Goal: Task Accomplishment & Management: Complete application form

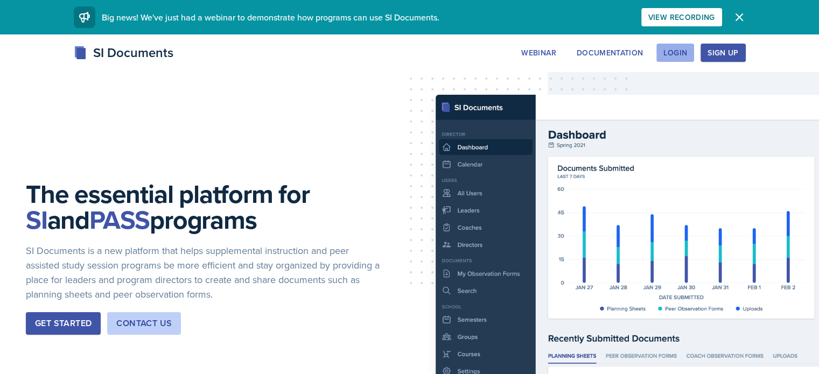
click at [694, 53] on button "Login" at bounding box center [675, 53] width 38 height 18
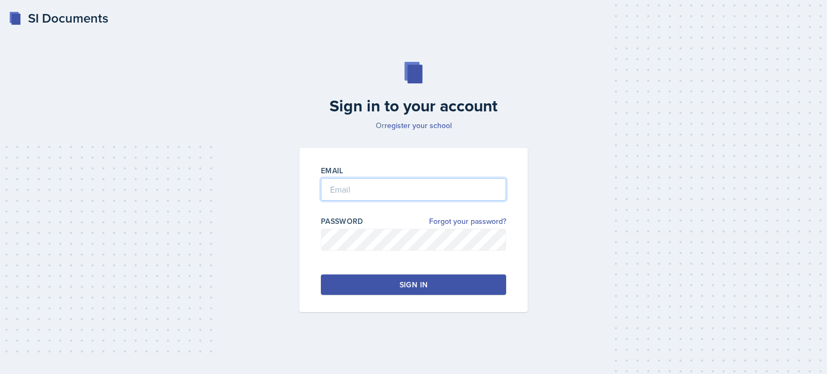
type input "[EMAIL_ADDRESS][DOMAIN_NAME]"
click at [368, 276] on button "Sign in" at bounding box center [413, 284] width 185 height 20
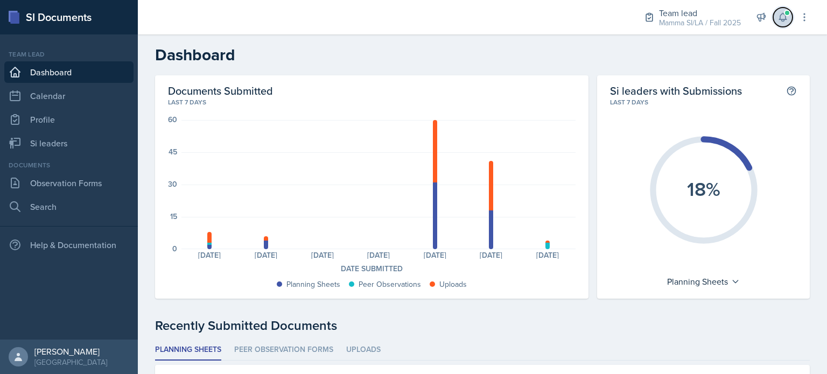
click at [784, 20] on icon at bounding box center [782, 17] width 11 height 11
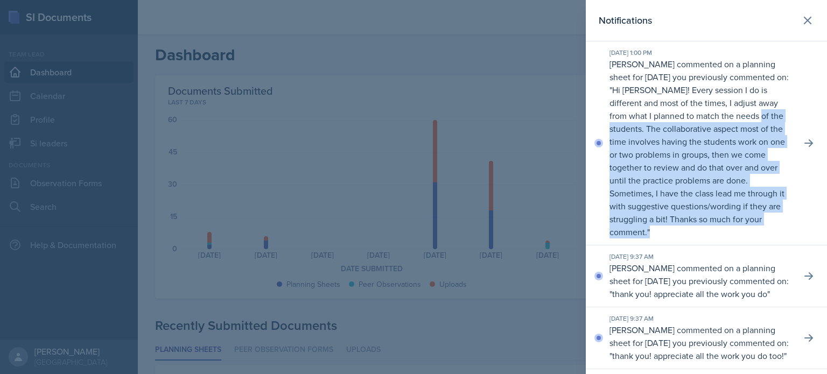
drag, startPoint x: 633, startPoint y: 122, endPoint x: 711, endPoint y: 233, distance: 135.9
click at [711, 233] on p "[PERSON_NAME] commented on a planning sheet for [DATE] you previously commented…" at bounding box center [700, 148] width 183 height 181
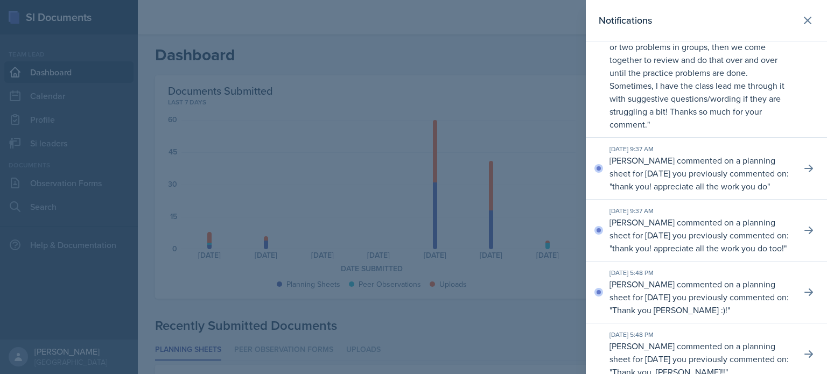
scroll to position [116, 0]
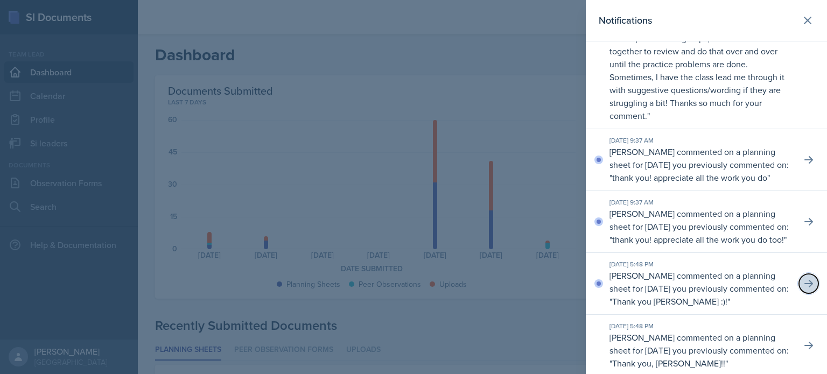
click at [803, 289] on icon at bounding box center [808, 283] width 11 height 11
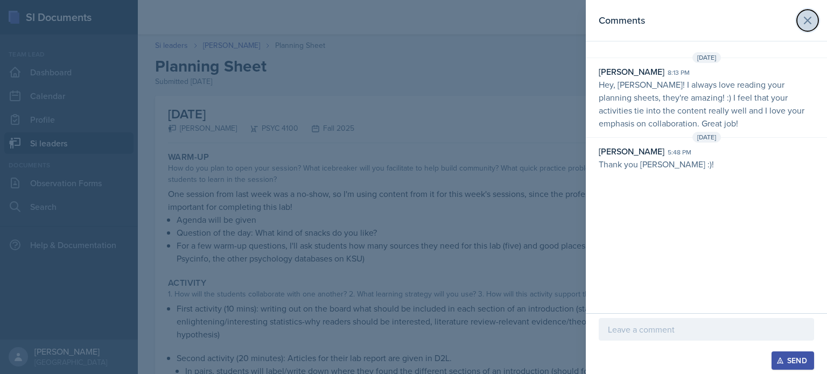
click at [802, 26] on icon at bounding box center [807, 20] width 13 height 13
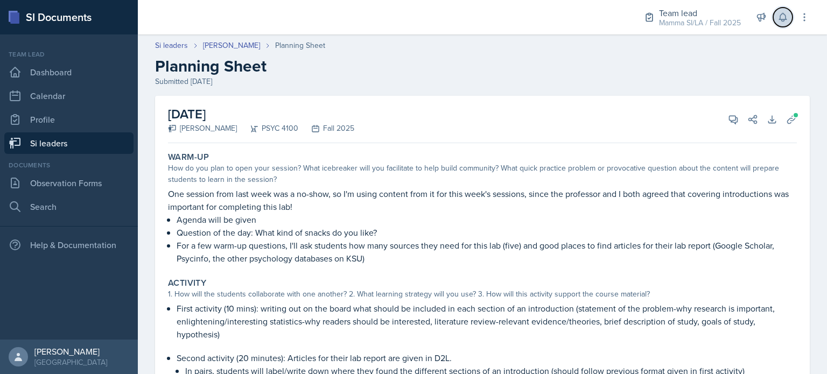
click at [778, 18] on icon at bounding box center [782, 17] width 11 height 11
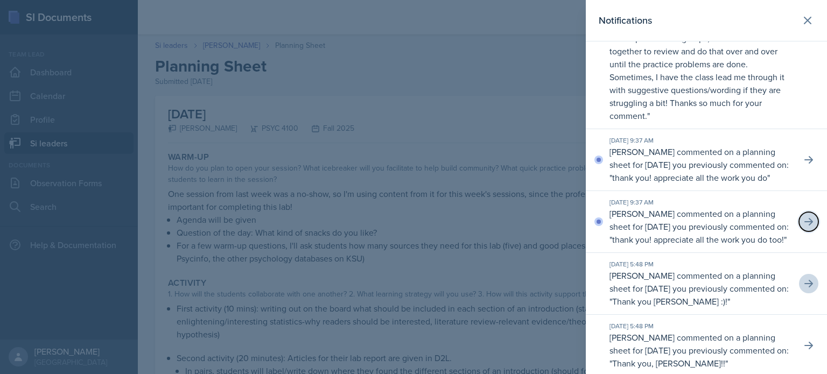
click at [803, 227] on icon at bounding box center [808, 221] width 11 height 11
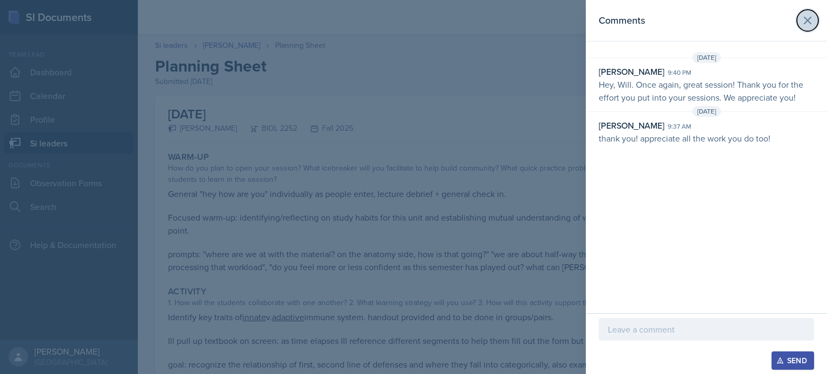
click at [806, 18] on icon at bounding box center [807, 20] width 13 height 13
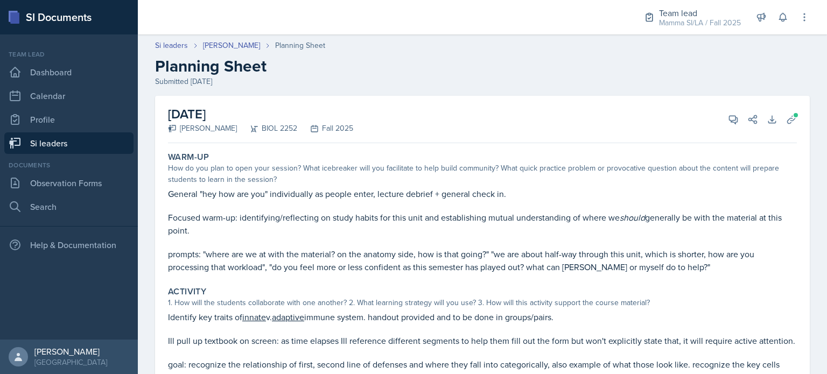
click at [73, 144] on link "Si leaders" at bounding box center [68, 143] width 129 height 22
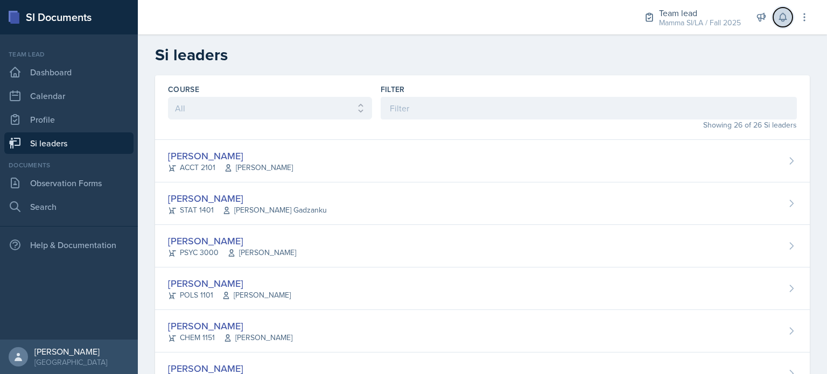
click at [781, 15] on icon at bounding box center [782, 17] width 7 height 8
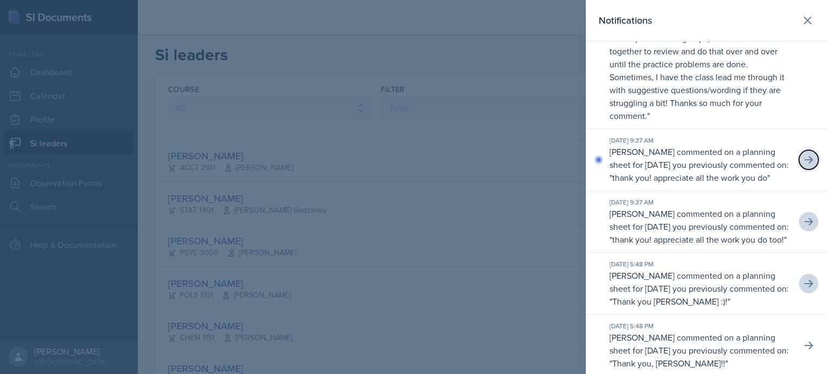
click at [803, 165] on icon at bounding box center [808, 159] width 11 height 11
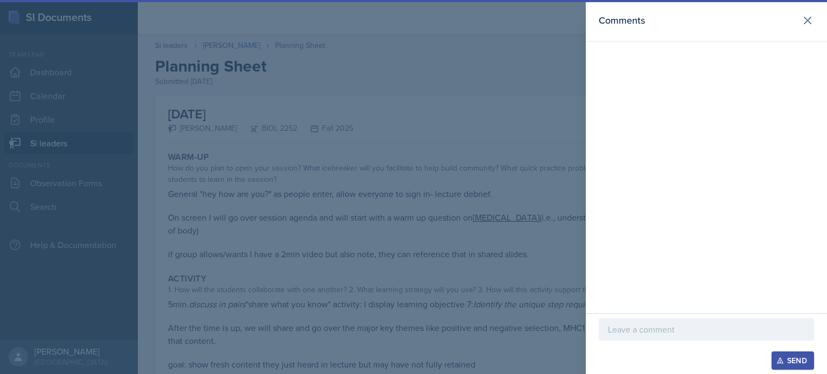
click at [779, 22] on div "Comments" at bounding box center [705, 20] width 215 height 15
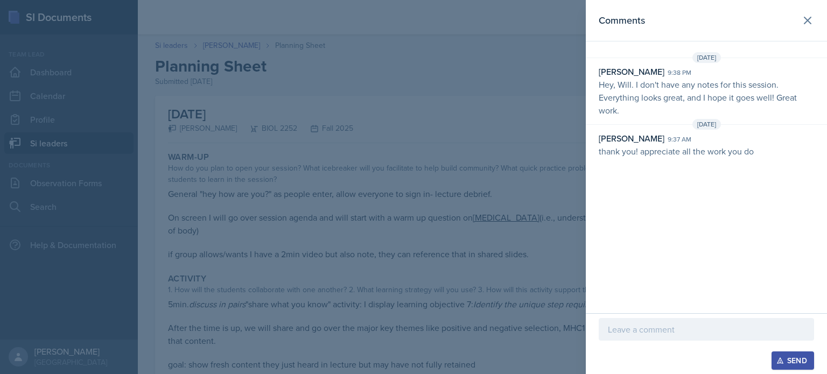
click at [523, 112] on div at bounding box center [413, 187] width 827 height 374
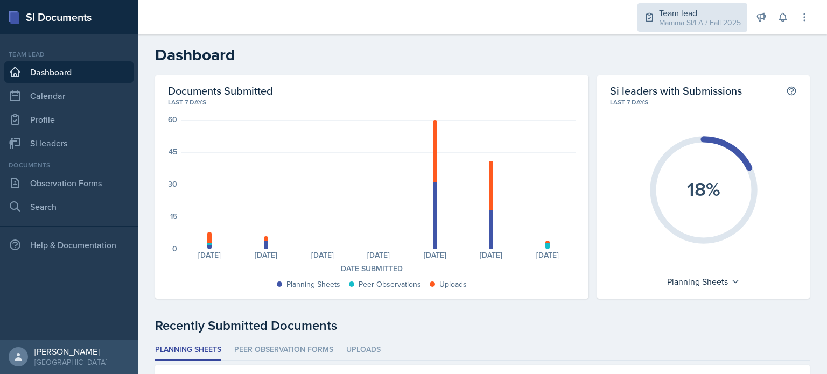
click at [715, 16] on div "Team lead" at bounding box center [700, 12] width 82 height 13
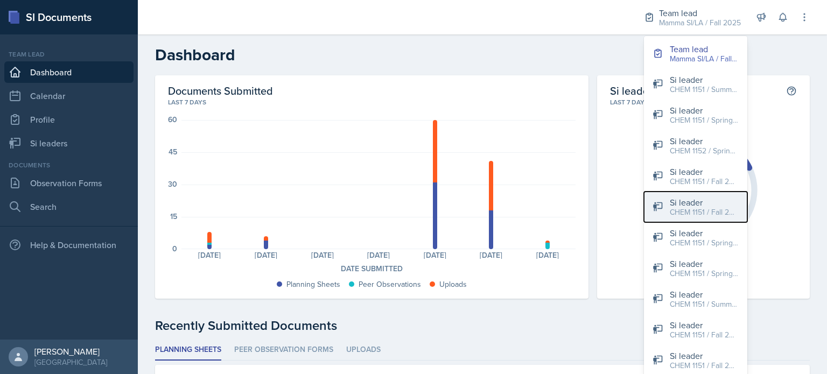
click at [711, 213] on div "CHEM 1151 / Fall 2025" at bounding box center [703, 212] width 69 height 11
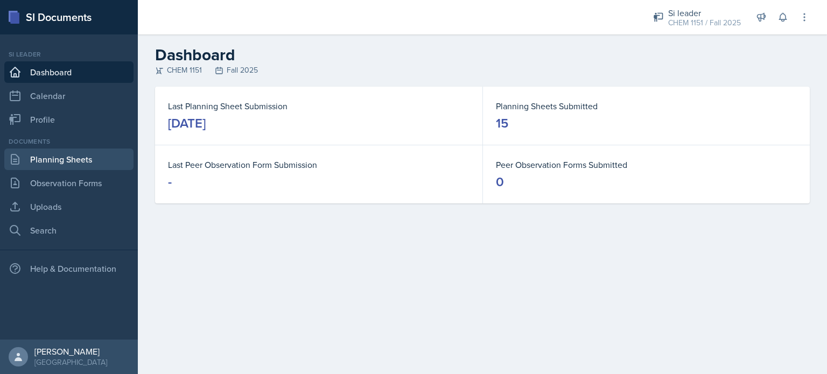
click at [69, 164] on link "Planning Sheets" at bounding box center [68, 160] width 129 height 22
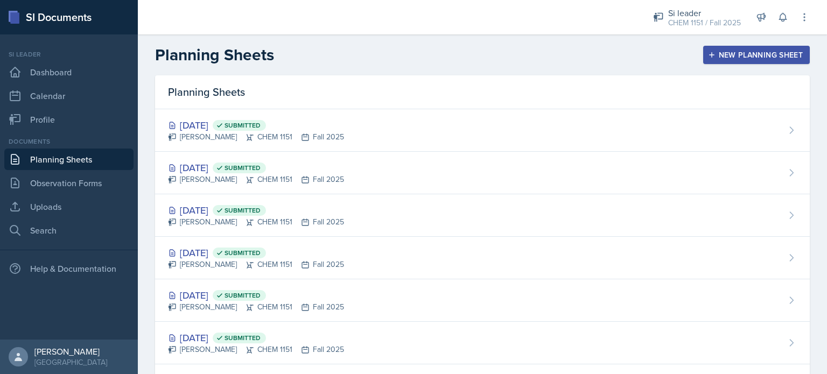
click at [704, 61] on button "New Planning Sheet" at bounding box center [756, 55] width 107 height 18
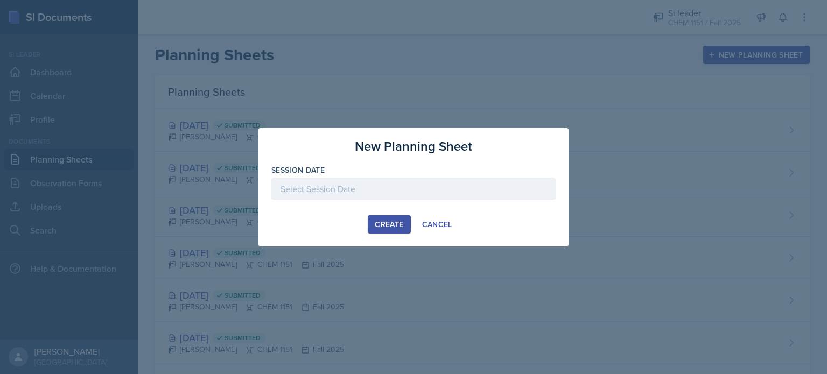
click at [375, 189] on div at bounding box center [413, 189] width 284 height 23
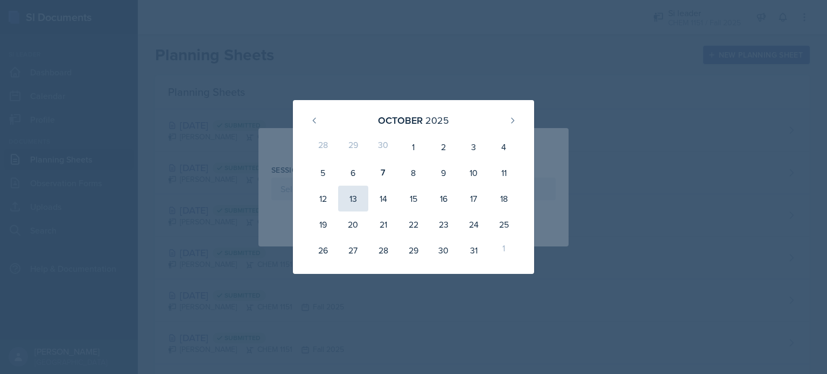
click at [349, 192] on div "13" at bounding box center [353, 199] width 30 height 26
type input "October 13th, 2025"
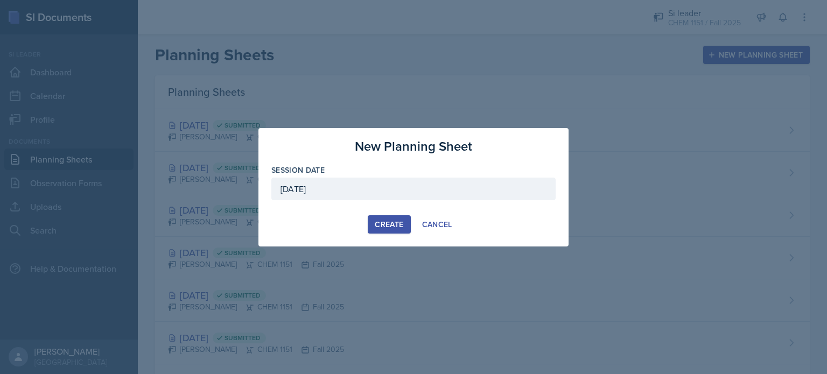
click at [392, 232] on button "Create" at bounding box center [389, 224] width 43 height 18
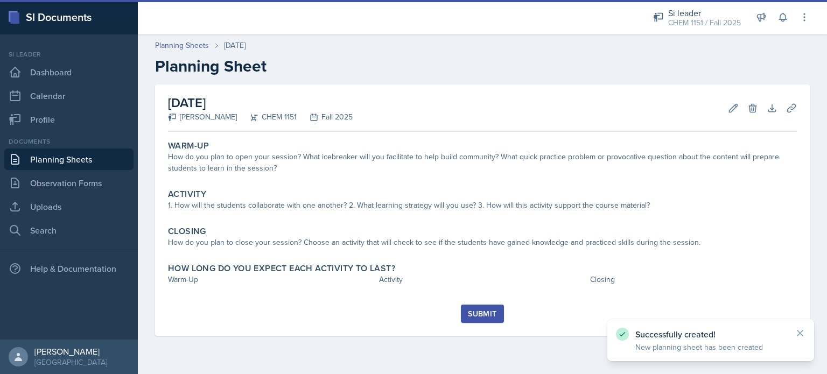
click at [398, 144] on main "Planning Sheets Oct 13th, 2025 Planning Sheet October 13th, 2025 Kristy Bennett…" at bounding box center [482, 204] width 689 height 340
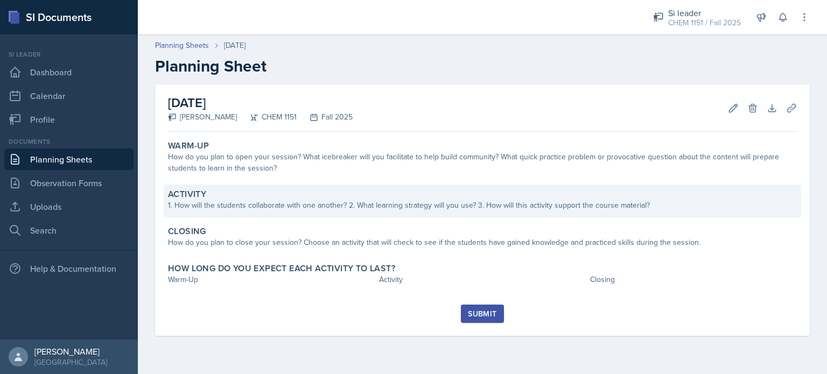
click at [274, 188] on div "Activity 1. How will the students collaborate with one another? 2. What learnin…" at bounding box center [482, 201] width 637 height 33
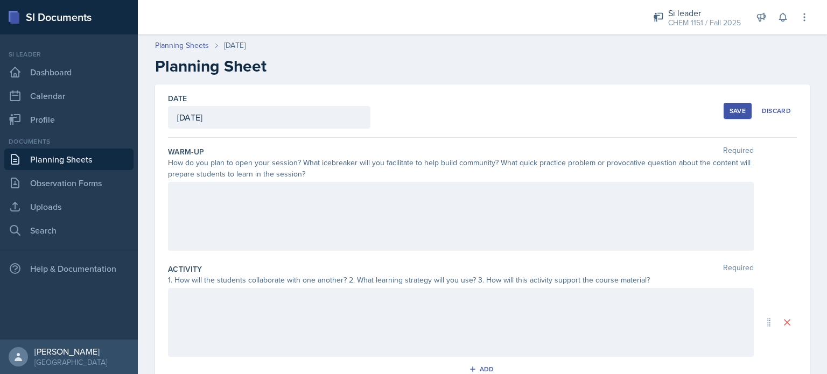
click at [239, 191] on div at bounding box center [461, 216] width 586 height 69
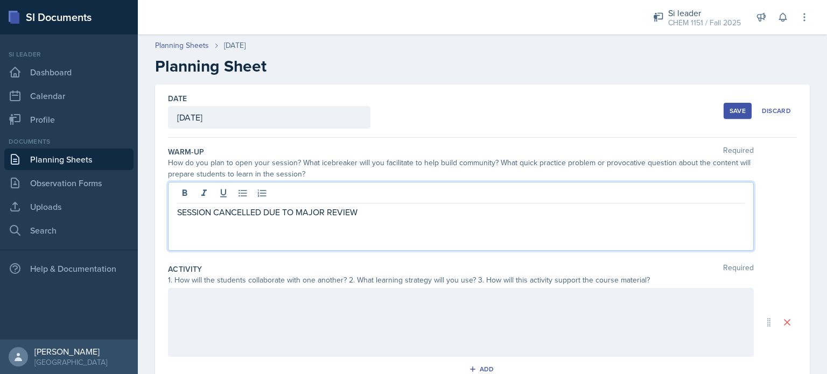
click at [267, 206] on p "SESSION CANCELLED DUE TO MAJOR REVIEW" at bounding box center [460, 212] width 567 height 13
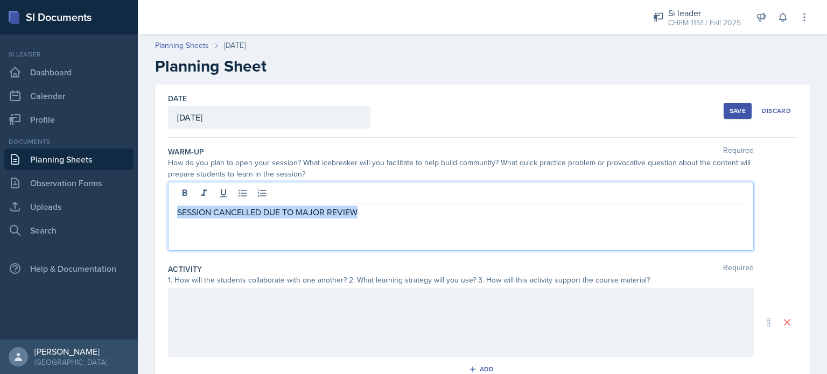
click at [267, 206] on p "SESSION CANCELLED DUE TO MAJOR REVIEW" at bounding box center [460, 212] width 567 height 13
copy p "SESSION CANCELLED DUE TO MAJOR REVIEW"
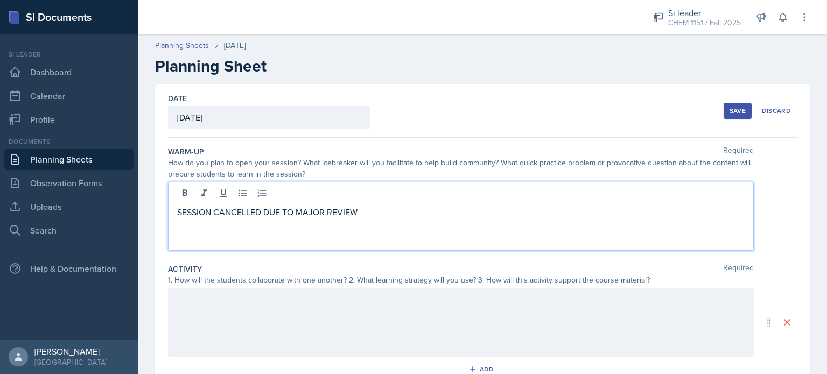
click at [267, 340] on div at bounding box center [461, 322] width 586 height 69
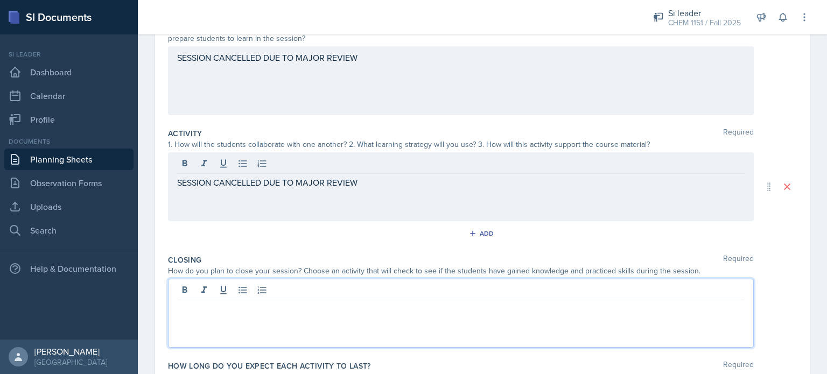
click at [265, 302] on p at bounding box center [460, 308] width 567 height 13
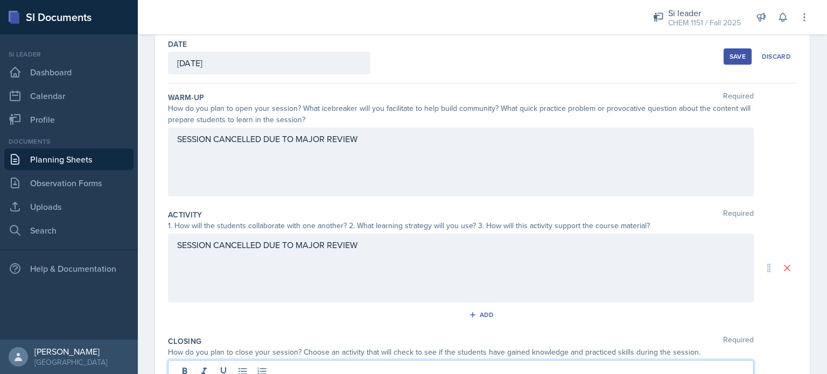
scroll to position [54, 0]
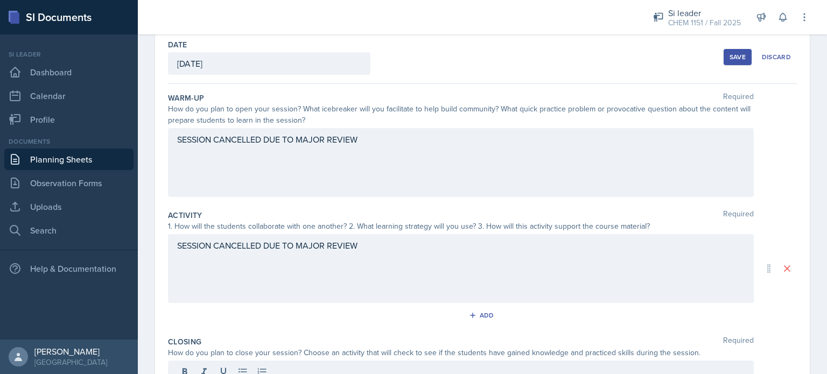
click at [730, 61] on button "Save" at bounding box center [737, 57] width 28 height 16
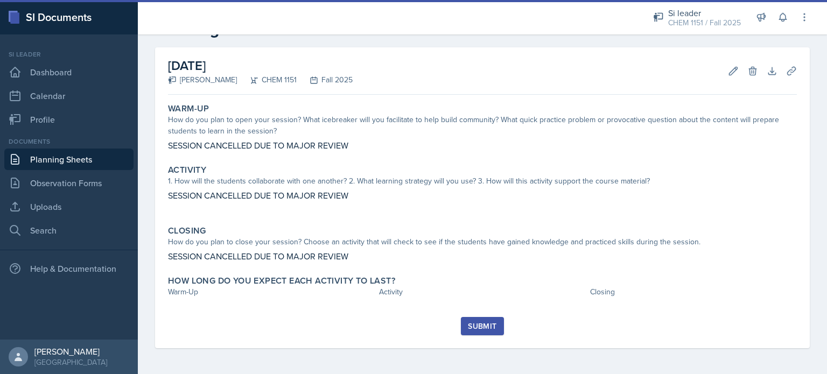
scroll to position [37, 0]
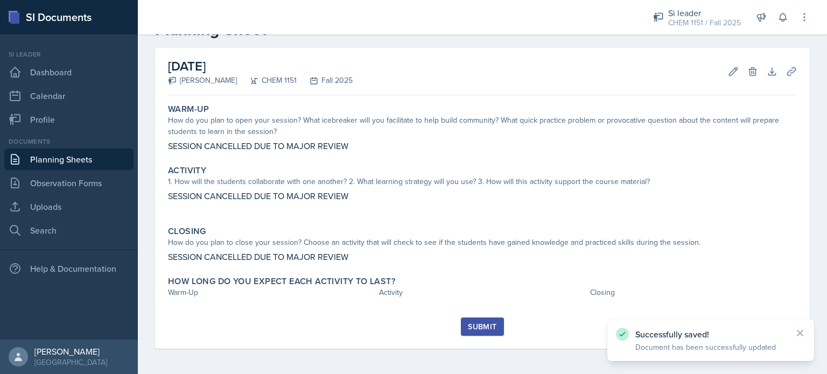
click at [251, 312] on div "Warm-Up How do you plan to open your session? What icebreaker will you facilita…" at bounding box center [482, 209] width 629 height 218
click at [479, 323] on div "Submit" at bounding box center [482, 326] width 29 height 9
click at [265, 307] on div "Warm-Up How do you plan to open your session? What icebreaker will you facilita…" at bounding box center [482, 209] width 629 height 218
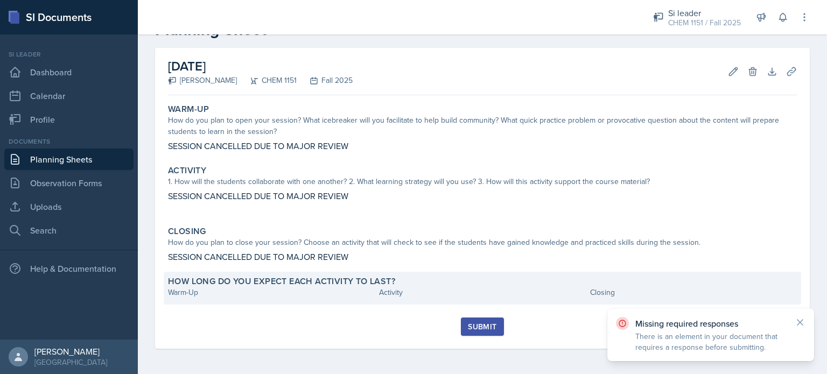
click at [196, 301] on div "How long do you expect each activity to last? Warm-Up Activity Closing" at bounding box center [482, 288] width 637 height 33
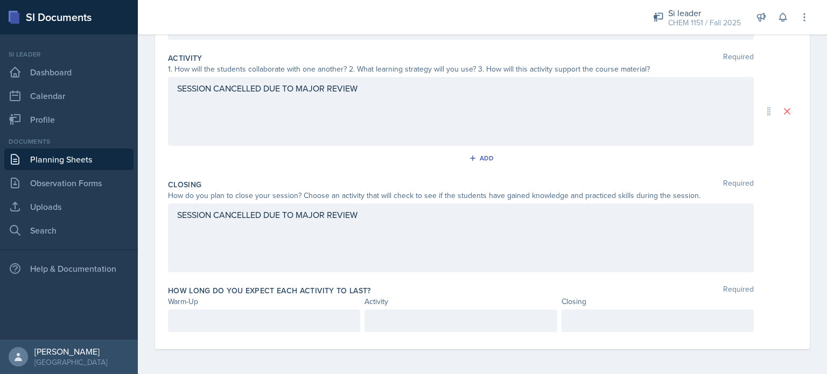
click at [196, 318] on p at bounding box center [264, 320] width 174 height 13
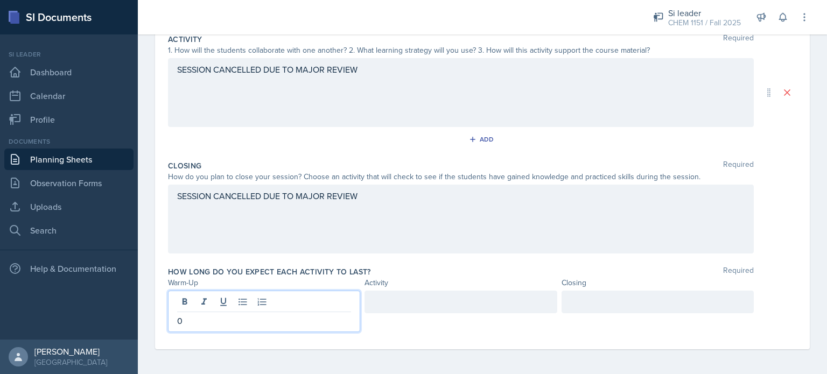
click at [396, 306] on div at bounding box center [460, 302] width 192 height 23
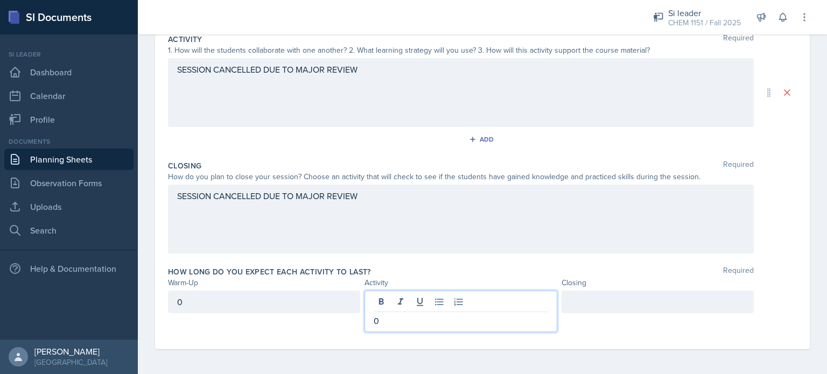
click at [614, 293] on div at bounding box center [657, 302] width 192 height 23
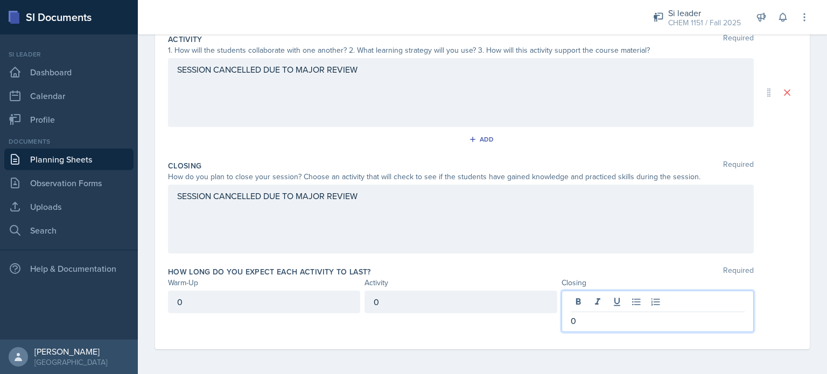
click at [643, 270] on div "How long do you expect each activity to last? Required" at bounding box center [482, 271] width 629 height 11
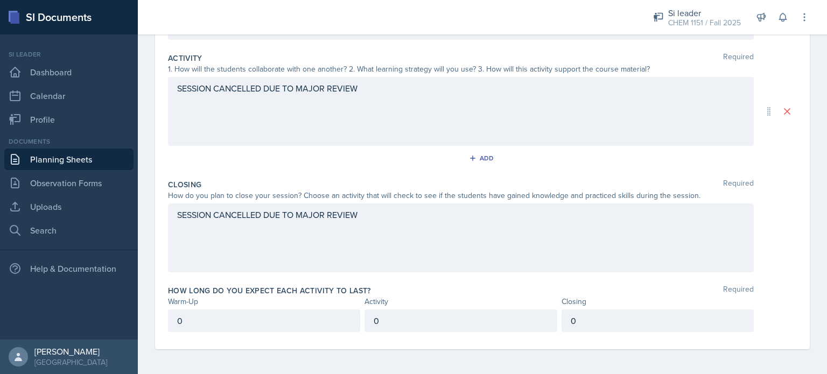
scroll to position [0, 0]
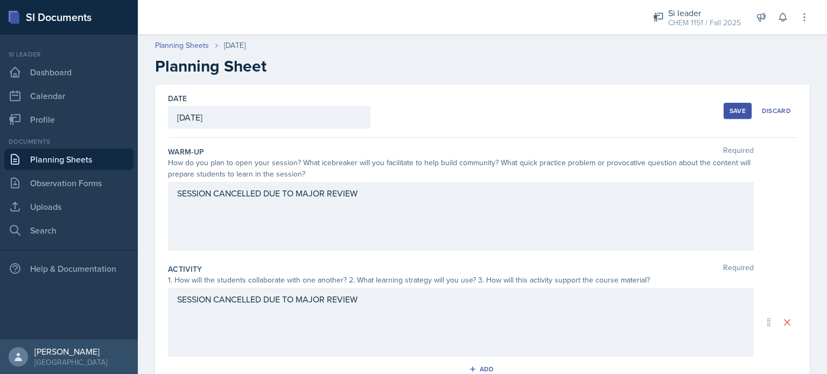
click at [729, 107] on div "Save" at bounding box center [737, 111] width 16 height 9
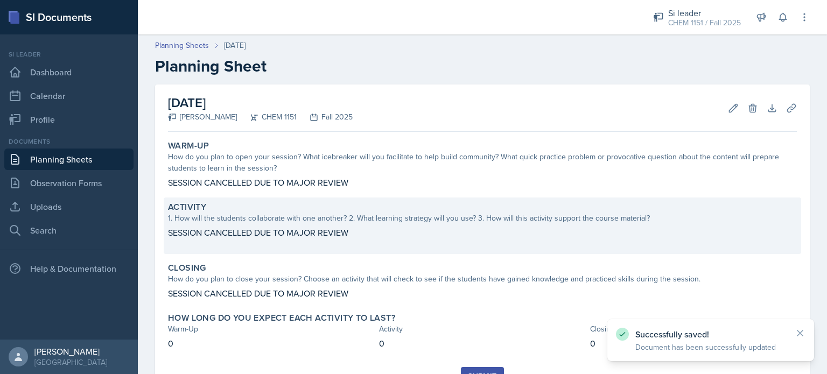
scroll to position [50, 0]
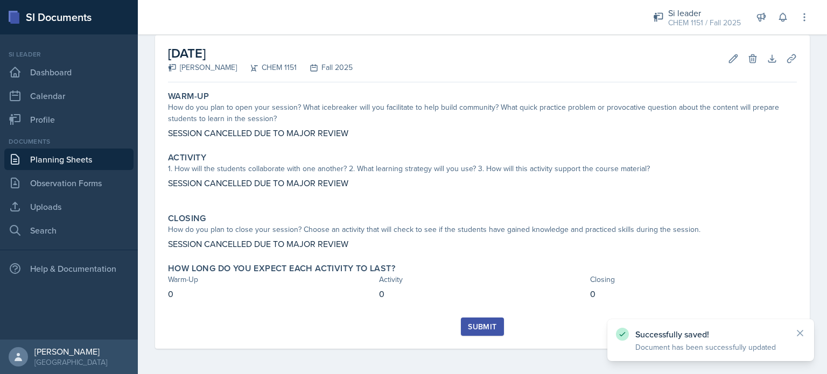
click at [467, 334] on button "Submit" at bounding box center [482, 327] width 43 height 18
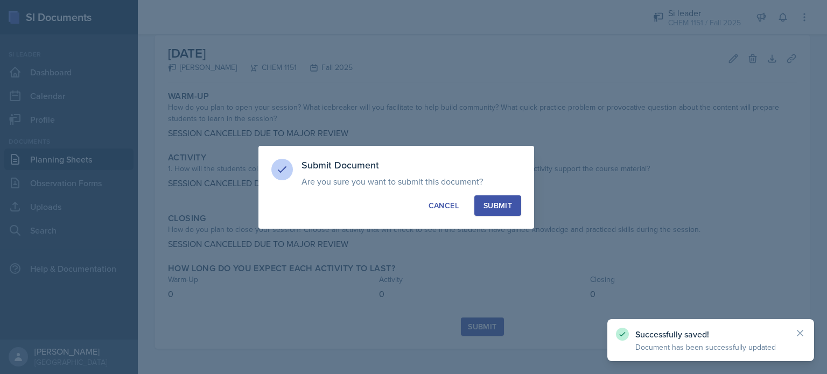
click at [494, 198] on button "Submit" at bounding box center [497, 205] width 47 height 20
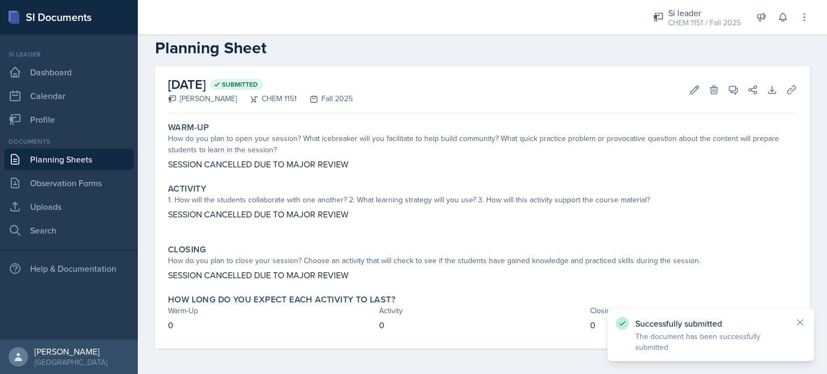
scroll to position [0, 0]
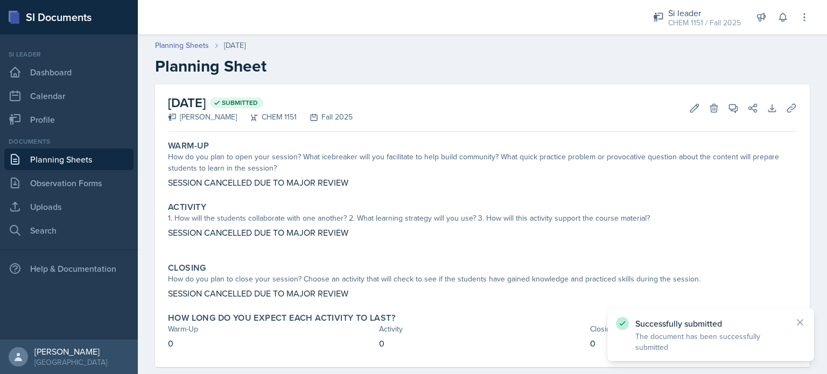
click at [79, 166] on link "Planning Sheets" at bounding box center [68, 160] width 129 height 22
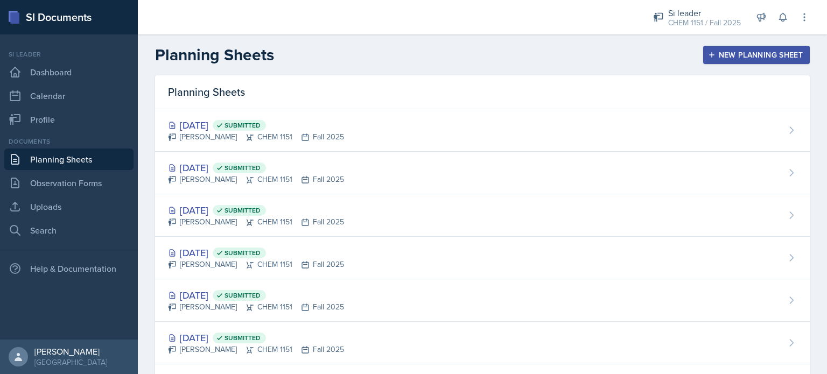
click at [738, 62] on button "New Planning Sheet" at bounding box center [756, 55] width 107 height 18
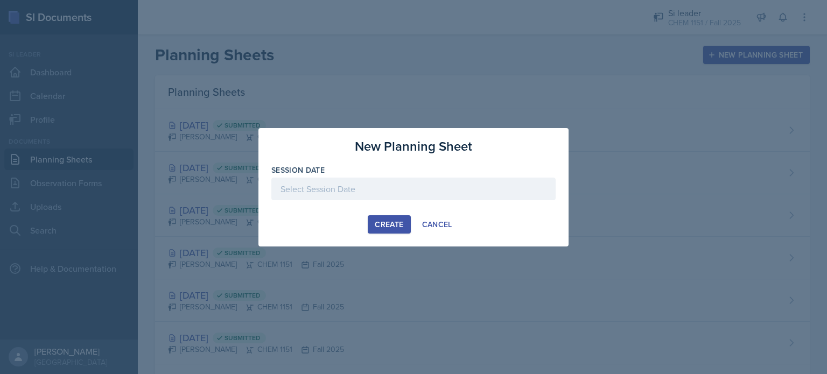
click at [323, 178] on div at bounding box center [413, 189] width 284 height 23
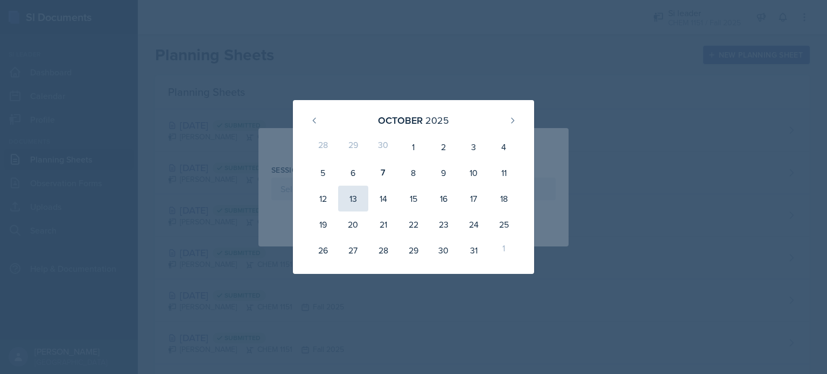
click at [357, 205] on div "13" at bounding box center [353, 199] width 30 height 26
type input "October 13th, 2025"
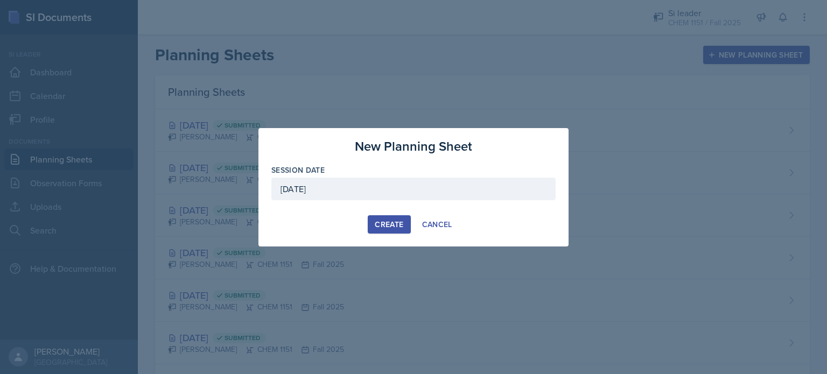
click at [387, 227] on div "Create" at bounding box center [389, 224] width 29 height 9
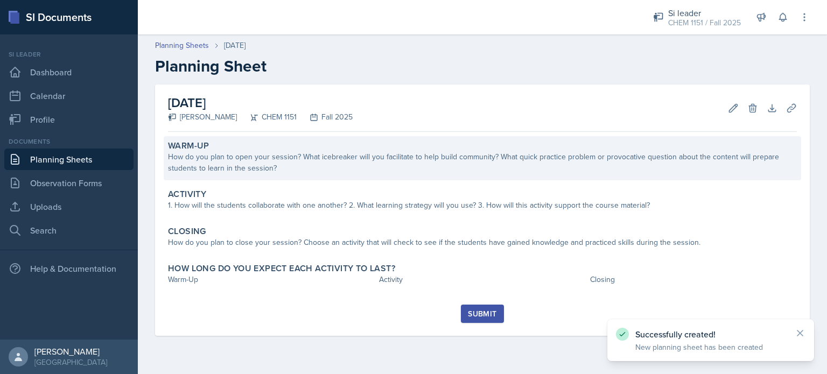
click at [320, 172] on div "How do you plan to open your session? What icebreaker will you facilitate to he…" at bounding box center [482, 162] width 629 height 23
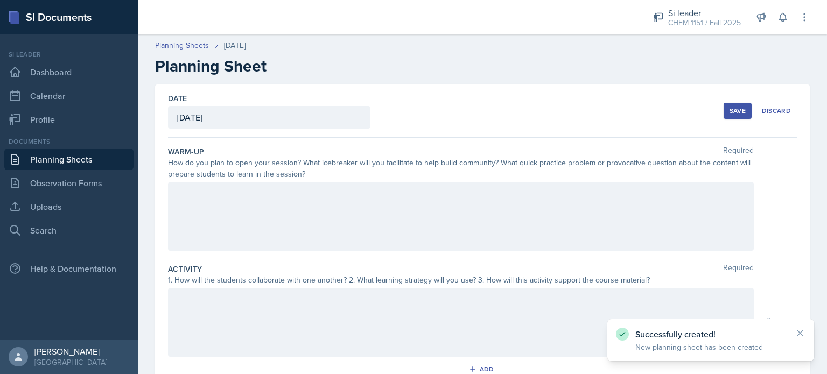
click at [321, 193] on div at bounding box center [461, 216] width 586 height 69
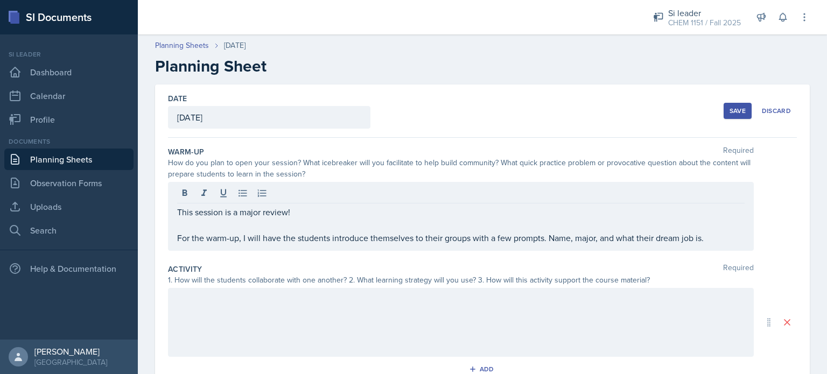
drag, startPoint x: 321, startPoint y: 193, endPoint x: 279, endPoint y: 252, distance: 72.9
click at [279, 252] on div "Warm-Up Required How do you plan to open your session? What icebreaker will you…" at bounding box center [482, 200] width 629 height 117
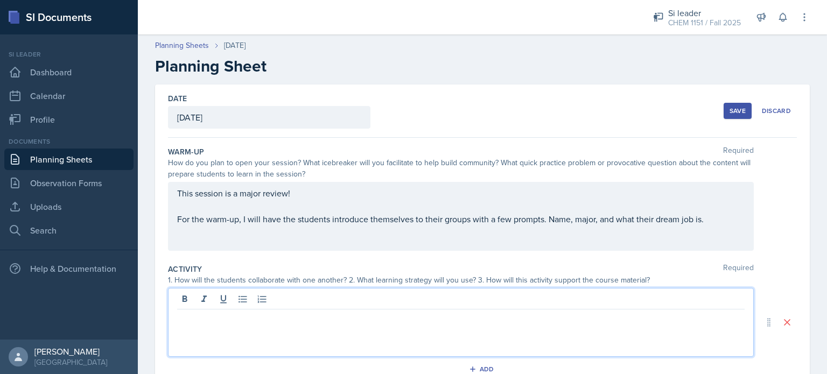
click at [277, 302] on div at bounding box center [461, 322] width 586 height 69
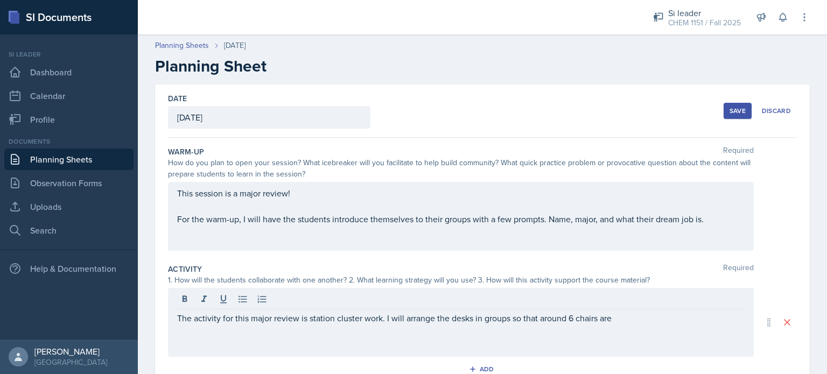
click at [635, 333] on div "The activity for this major review is station cluster work. I will arrange the …" at bounding box center [461, 322] width 586 height 69
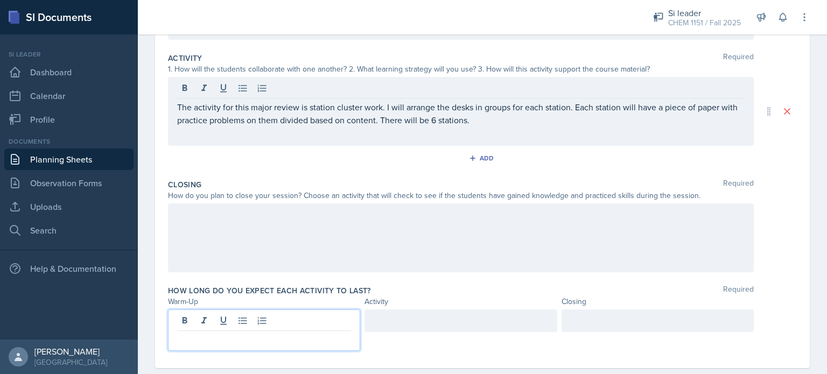
scroll to position [230, 0]
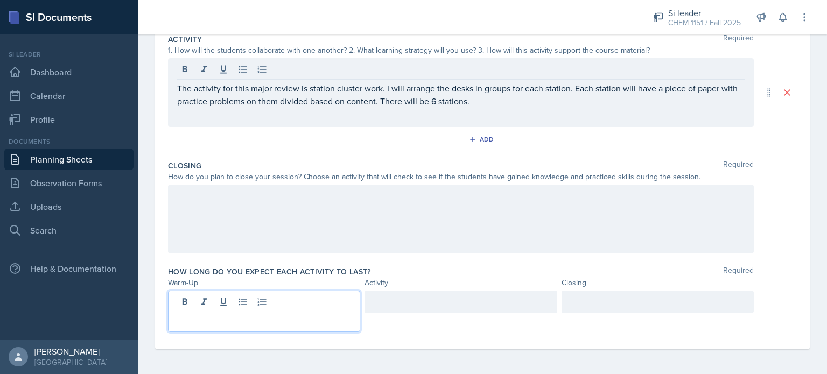
click at [250, 323] on p at bounding box center [264, 320] width 174 height 13
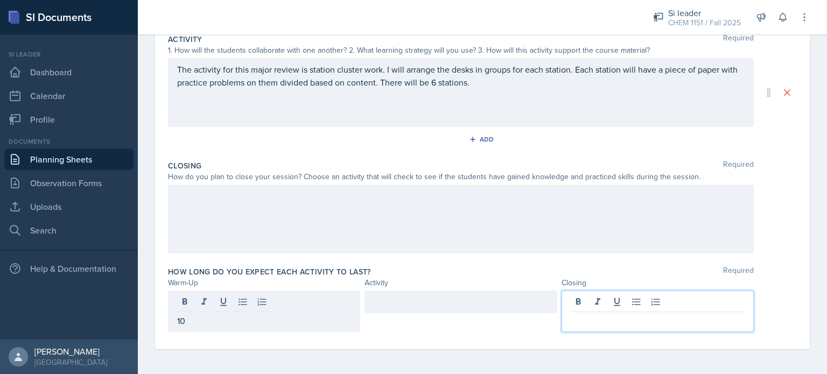
click at [609, 296] on div at bounding box center [657, 311] width 192 height 41
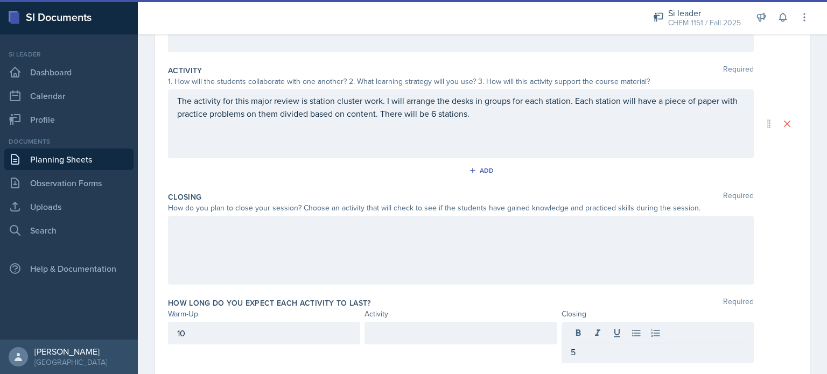
click at [436, 270] on div at bounding box center [461, 250] width 586 height 69
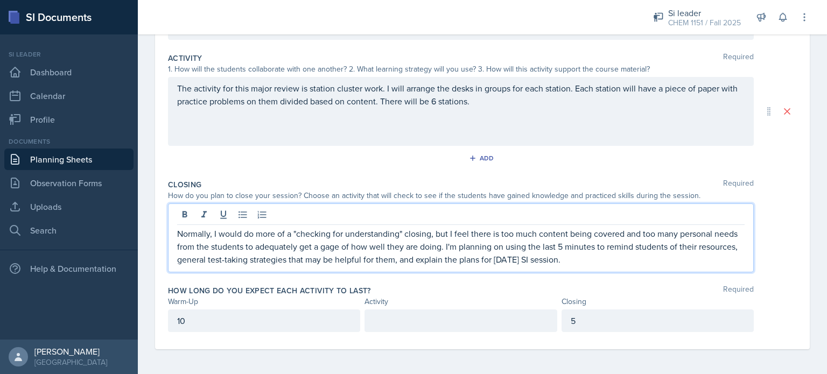
click at [506, 107] on div "The activity for this major review is station cluster work. I will arrange the …" at bounding box center [461, 111] width 586 height 69
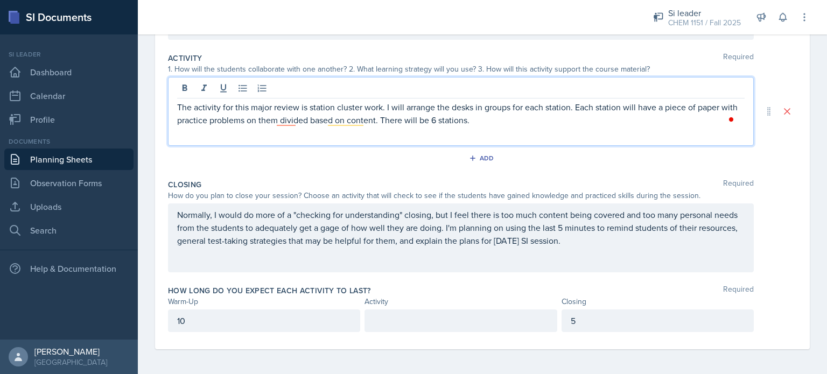
click at [517, 117] on p "The activity for this major review is station cluster work. I will arrange the …" at bounding box center [460, 114] width 567 height 26
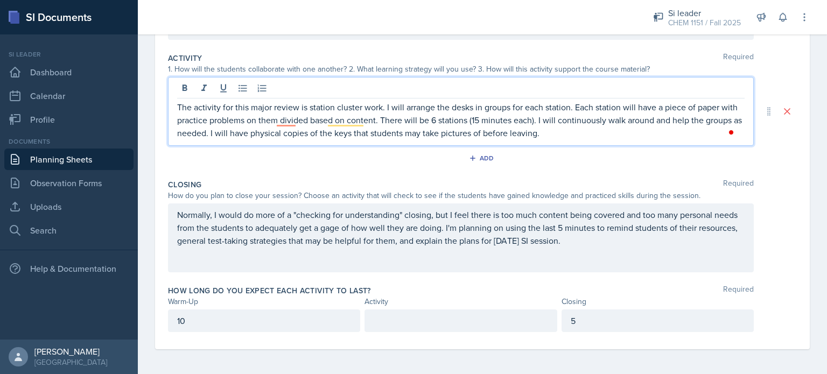
click at [338, 125] on p "The activity for this major review is station cluster work. I will arrange the …" at bounding box center [460, 120] width 567 height 39
click at [341, 126] on p "The activity for this major review is station cluster work. I will arrange the …" at bounding box center [460, 120] width 567 height 39
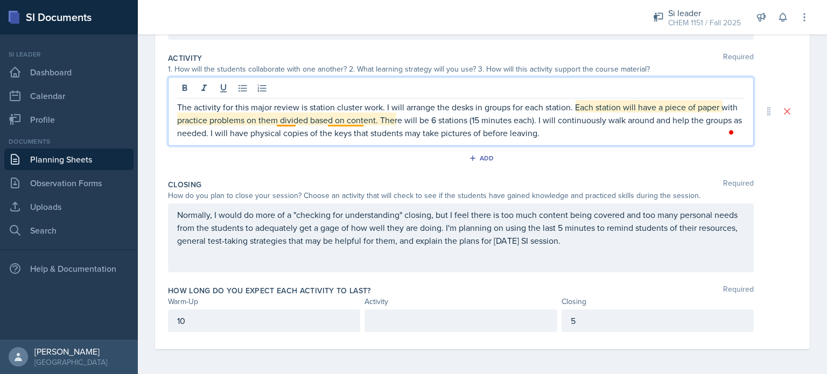
click at [339, 124] on p "The activity for this major review is station cluster work. I will arrange the …" at bounding box center [460, 120] width 567 height 39
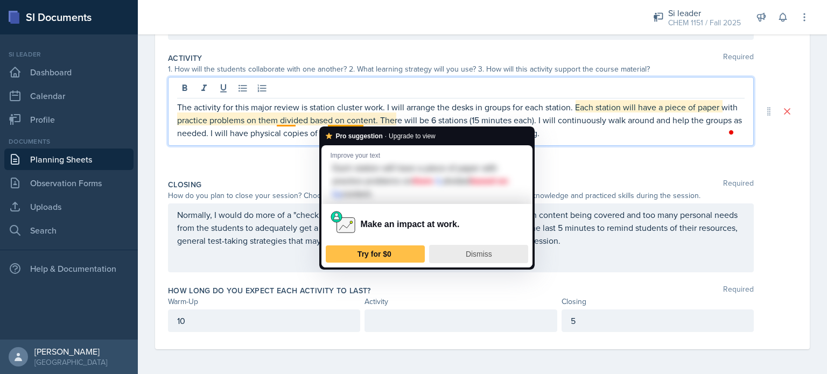
click at [482, 256] on span "Dismiss" at bounding box center [479, 254] width 26 height 9
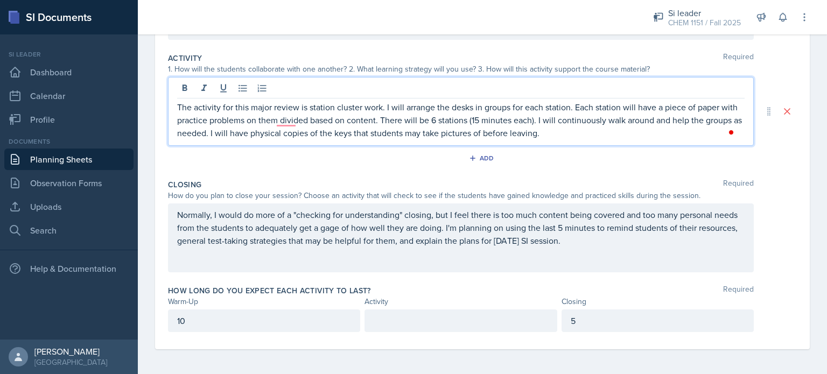
click at [282, 124] on p "The activity for this major review is station cluster work. I will arrange the …" at bounding box center [460, 120] width 567 height 39
click at [611, 142] on div "The activity for this major review is station cluster work. I will arrange the …" at bounding box center [461, 111] width 586 height 69
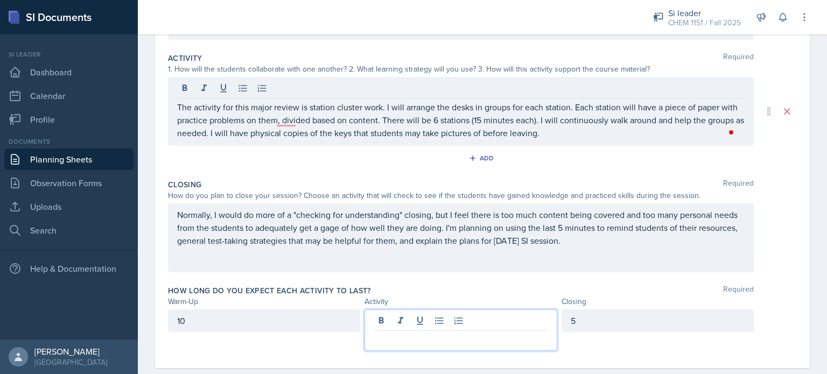
click at [414, 320] on div at bounding box center [460, 329] width 192 height 41
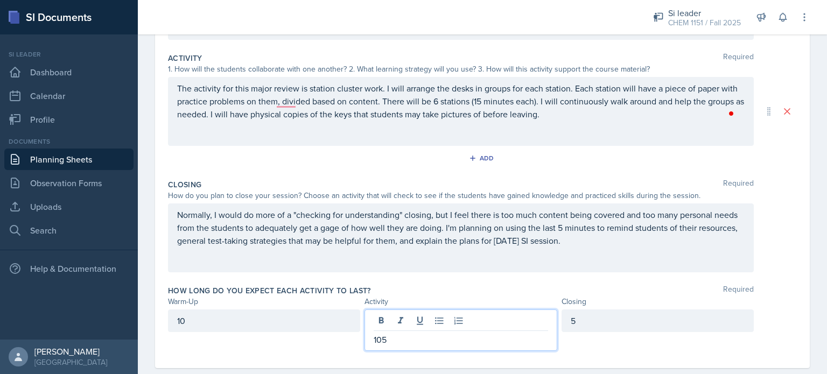
click at [562, 195] on div "How do you plan to close your session? Choose an activity that will check to se…" at bounding box center [461, 195] width 586 height 11
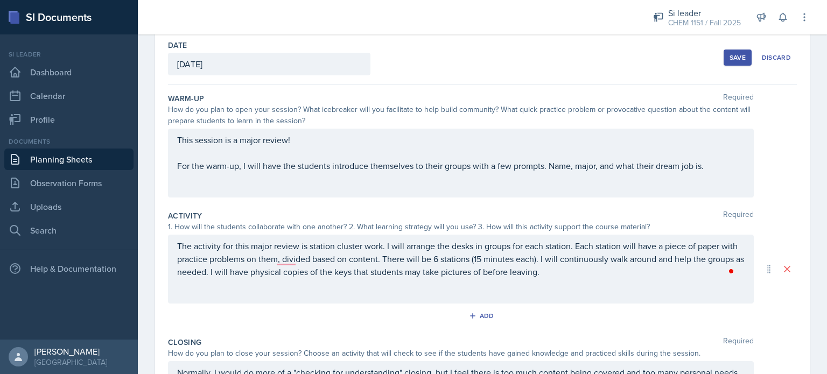
scroll to position [0, 0]
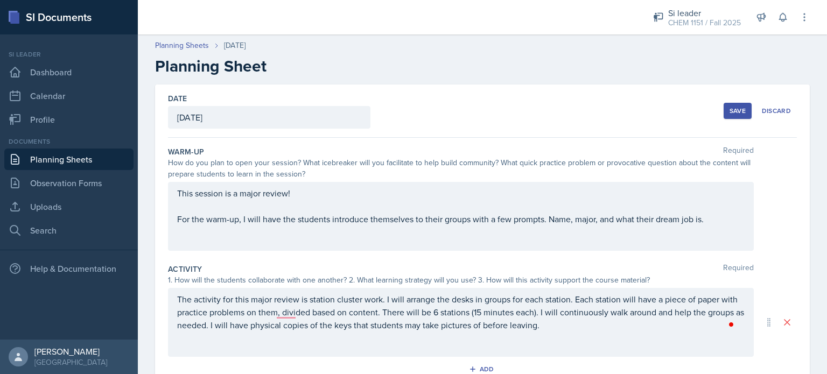
click at [729, 110] on div "Save" at bounding box center [737, 111] width 16 height 9
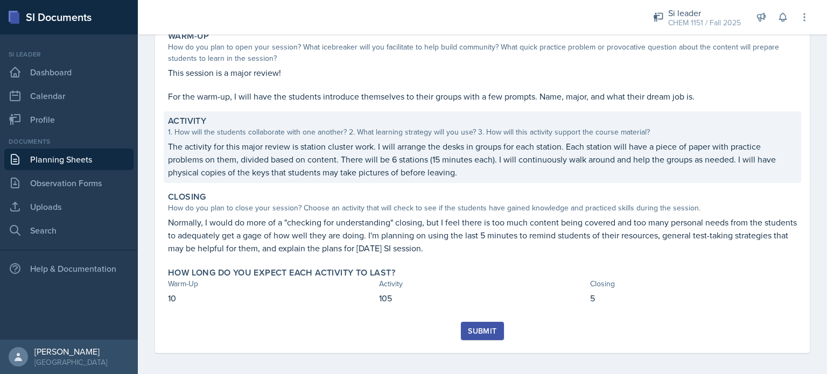
scroll to position [114, 0]
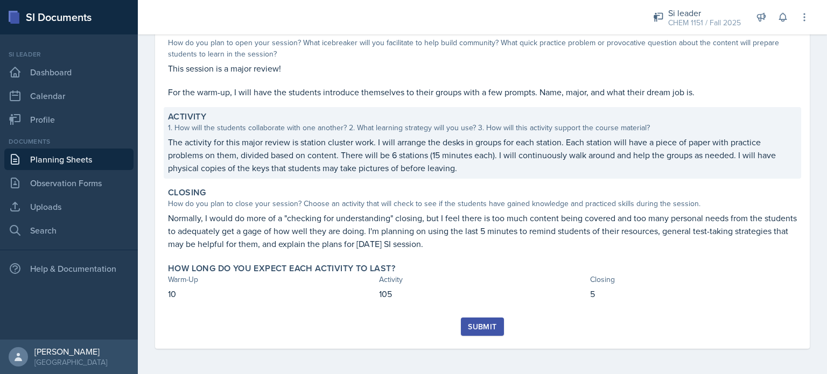
click at [497, 152] on p "The activity for this major review is station cluster work. I will arrange the …" at bounding box center [482, 155] width 629 height 39
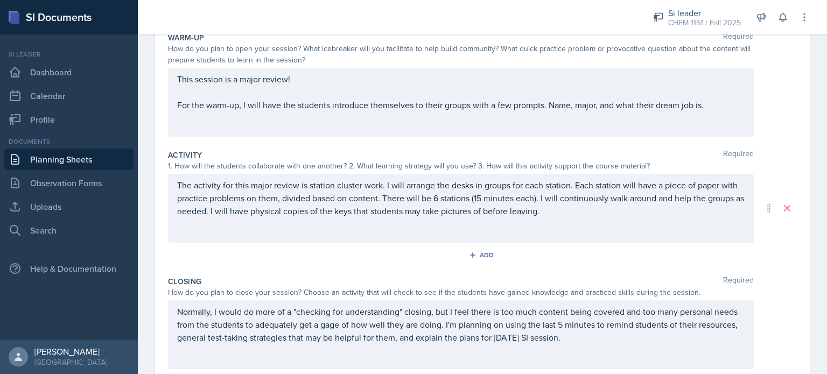
click at [558, 198] on p "The activity for this major review is station cluster work. I will arrange the …" at bounding box center [460, 198] width 567 height 39
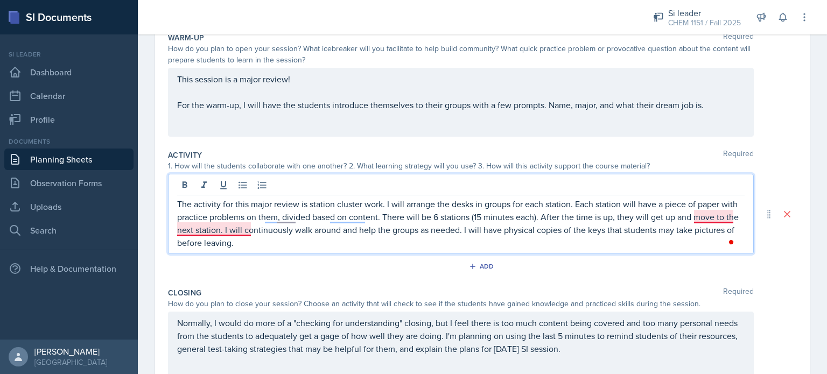
click at [211, 234] on p "The activity for this major review is station cluster work. I will arrange the …" at bounding box center [460, 224] width 567 height 52
click at [226, 234] on p "The activity for this major review is station cluster work. I will arrange the …" at bounding box center [460, 224] width 567 height 52
click at [722, 214] on p "The activity for this major review is station cluster work. I will arrange the …" at bounding box center [460, 224] width 567 height 52
click at [661, 232] on p "The activity for this major review is station cluster work. I will arrange the …" at bounding box center [460, 224] width 567 height 52
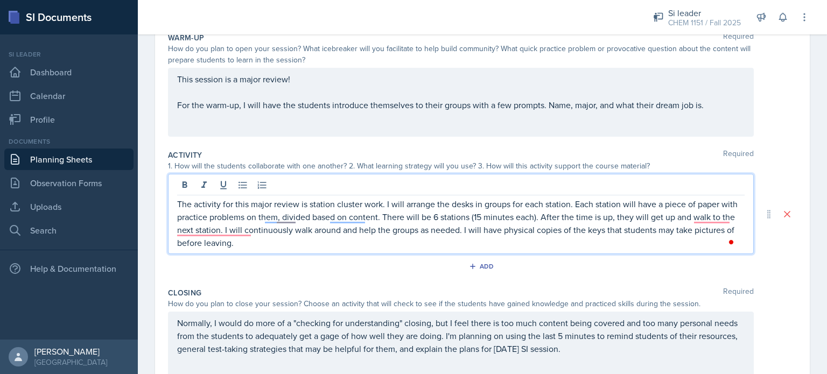
scroll to position [0, 0]
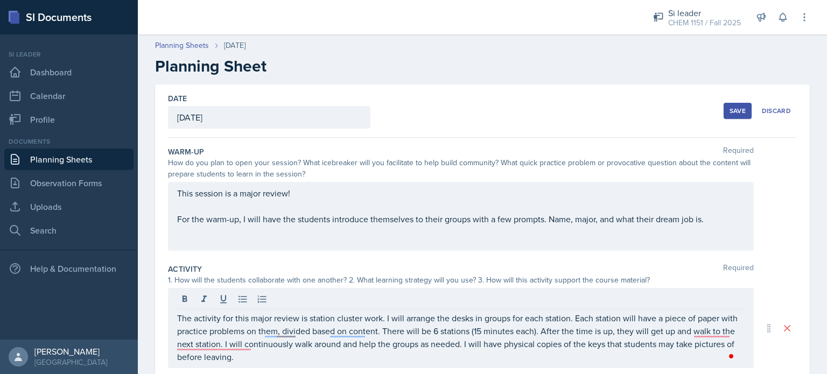
click at [728, 101] on div "Save Discard" at bounding box center [759, 110] width 73 height 25
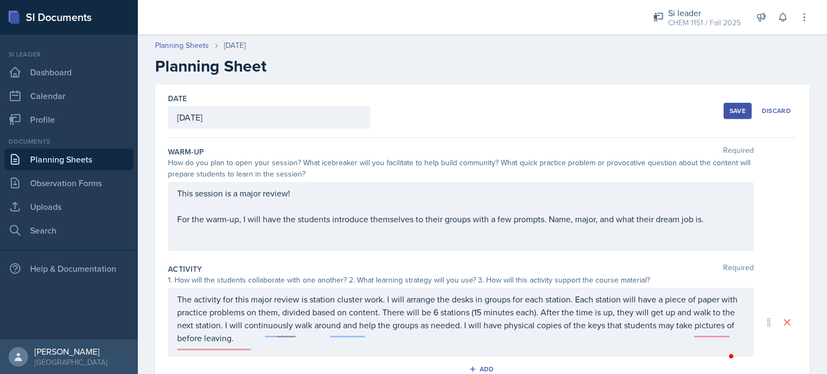
click at [729, 114] on div "Save" at bounding box center [737, 111] width 16 height 9
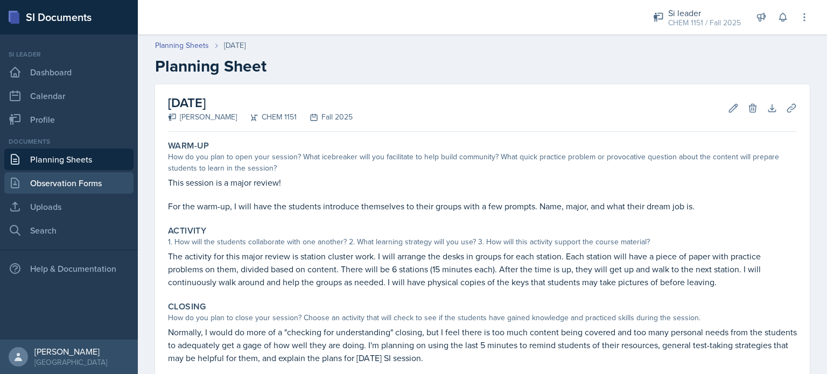
drag, startPoint x: 68, startPoint y: 172, endPoint x: 59, endPoint y: 159, distance: 15.8
click at [59, 159] on div "Documents Planning Sheets Observation Forms Uploads Search" at bounding box center [68, 189] width 129 height 104
click at [59, 159] on link "Planning Sheets" at bounding box center [68, 160] width 129 height 22
